Goal: Obtain resource: Download file/media

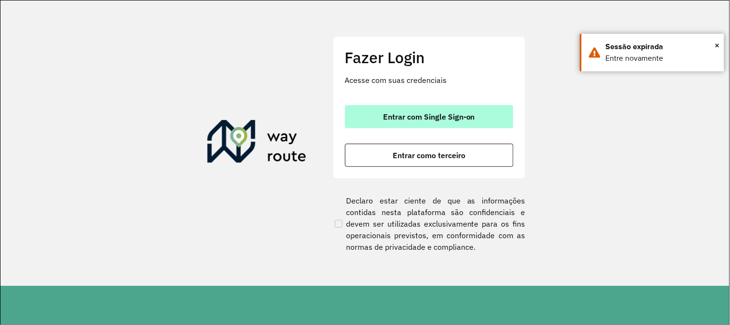
click at [401, 119] on span "Entrar com Single Sign-on" at bounding box center [429, 117] width 92 height 8
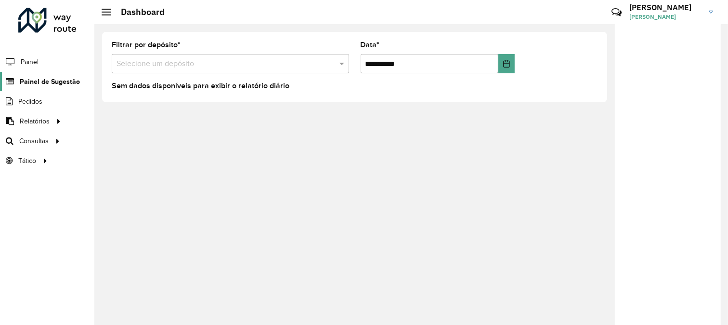
click at [57, 85] on span "Painel de Sugestão" at bounding box center [50, 82] width 60 height 10
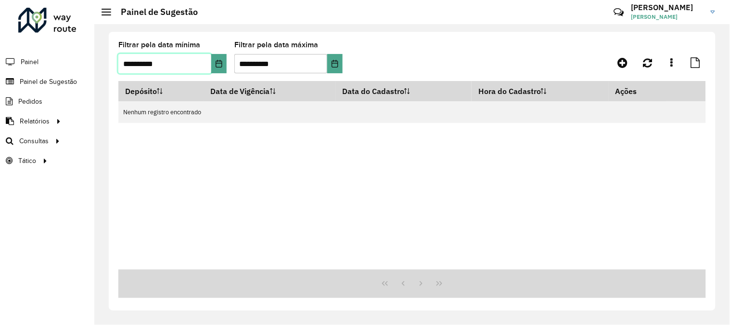
click at [208, 66] on input "**********" at bounding box center [164, 63] width 93 height 19
click at [215, 69] on button "Choose Date" at bounding box center [218, 63] width 15 height 19
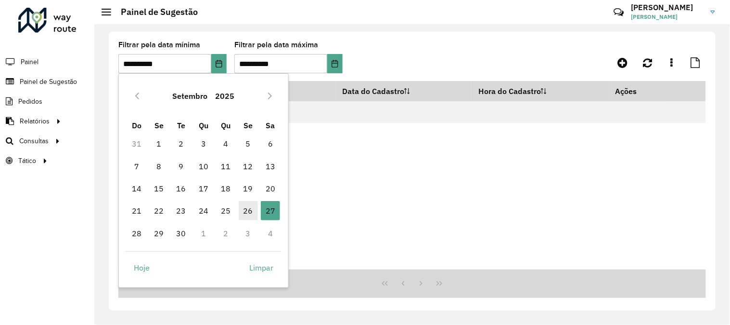
click at [254, 210] on span "26" at bounding box center [248, 210] width 19 height 19
type input "**********"
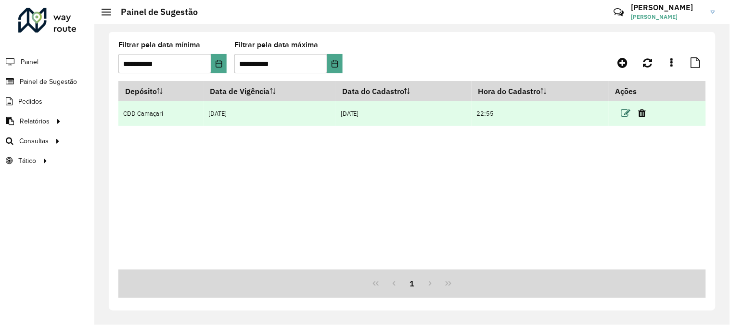
click at [630, 113] on icon at bounding box center [627, 113] width 10 height 10
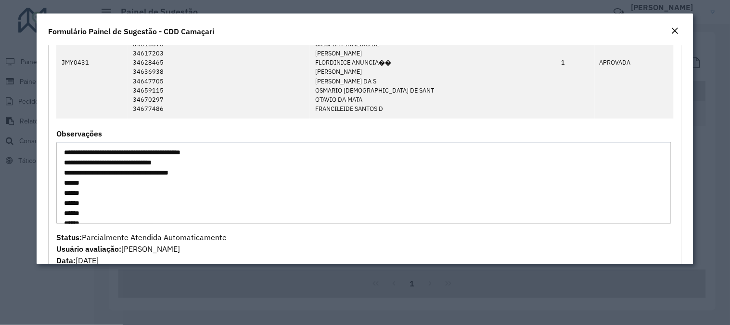
scroll to position [1191, 0]
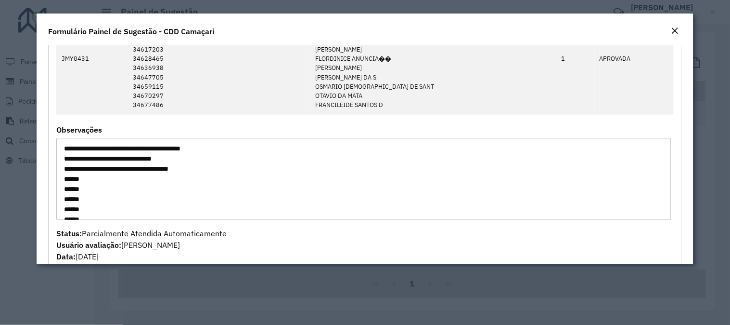
click at [294, 156] on textarea "**********" at bounding box center [363, 178] width 615 height 81
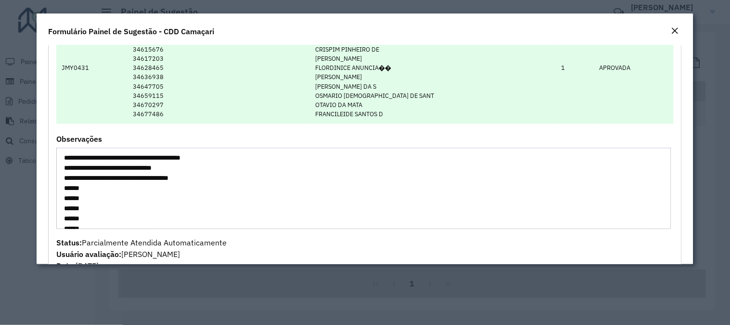
scroll to position [1186, 0]
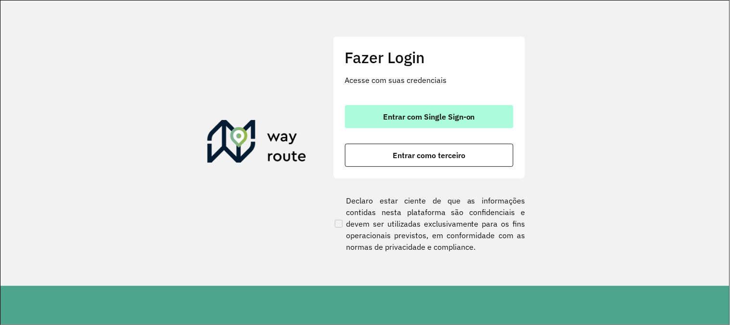
click at [390, 116] on span "Entrar com Single Sign-on" at bounding box center [429, 117] width 92 height 8
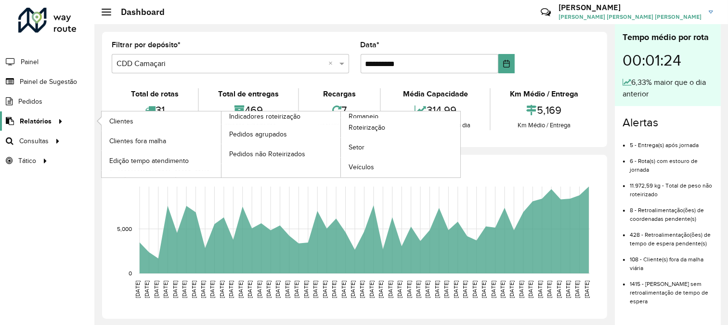
click at [52, 120] on div at bounding box center [59, 121] width 14 height 10
click at [372, 116] on span "Romaneio" at bounding box center [364, 116] width 31 height 10
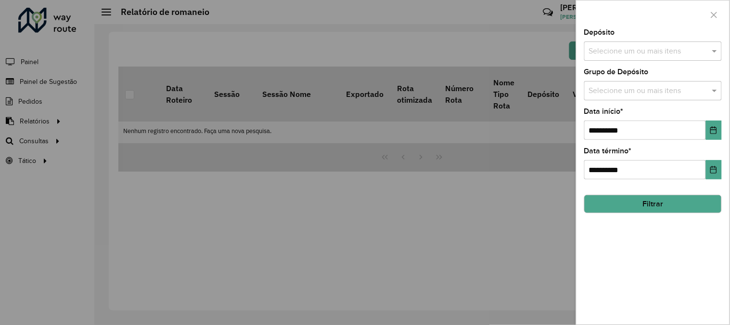
click at [677, 68] on div "Grupo de Depósito Selecione um ou mais itens" at bounding box center [654, 84] width 138 height 32
click at [646, 45] on div "Selecione um ou mais itens" at bounding box center [654, 50] width 138 height 19
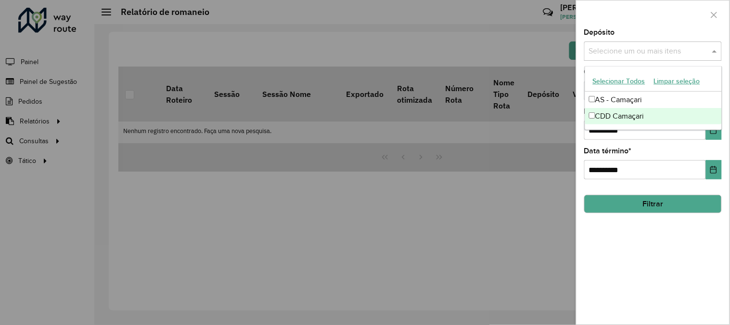
click at [620, 118] on div "CDD Camaçari" at bounding box center [654, 116] width 137 height 16
click at [715, 137] on button "Choose Date" at bounding box center [714, 129] width 16 height 19
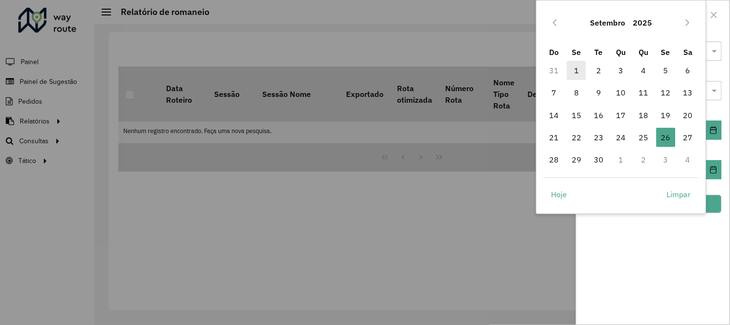
click at [579, 66] on span "1" at bounding box center [576, 70] width 19 height 19
type input "**********"
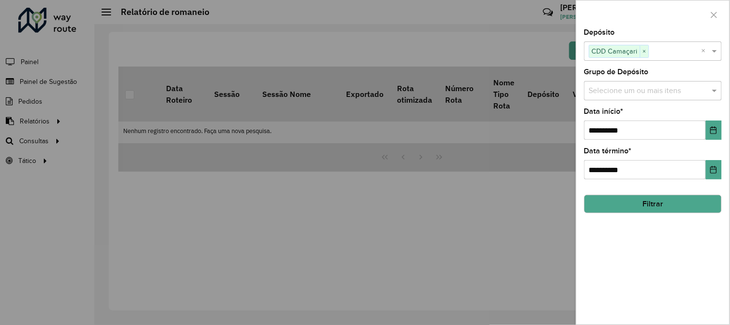
click at [705, 198] on button "Filtrar" at bounding box center [654, 204] width 138 height 18
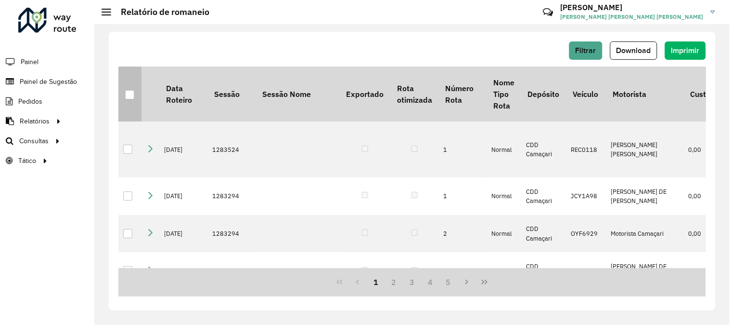
click at [138, 98] on th at bounding box center [129, 93] width 23 height 55
click at [133, 96] on div at bounding box center [129, 94] width 9 height 9
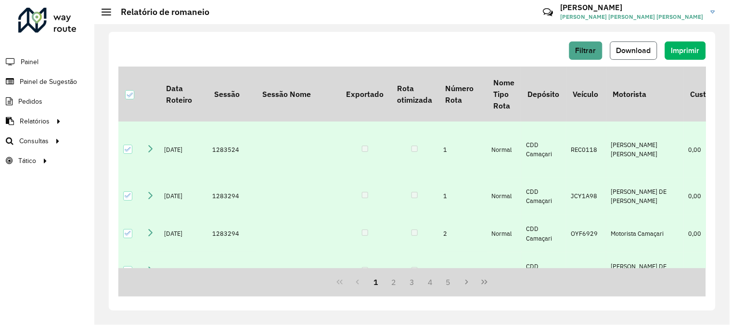
click at [623, 47] on span "Download" at bounding box center [634, 50] width 35 height 8
